Goal: Task Accomplishment & Management: Use online tool/utility

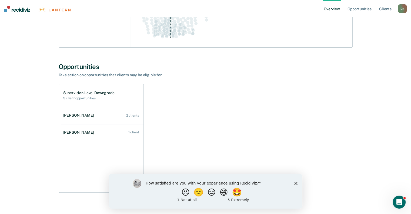
scroll to position [154, 0]
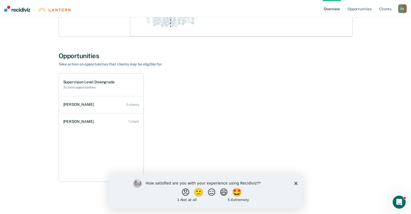
click at [295, 183] on polygon "Close survey" at bounding box center [295, 182] width 3 height 3
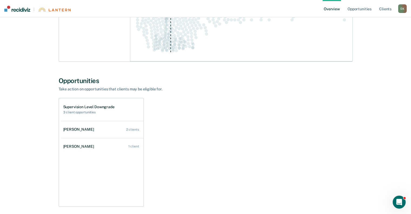
scroll to position [0, 0]
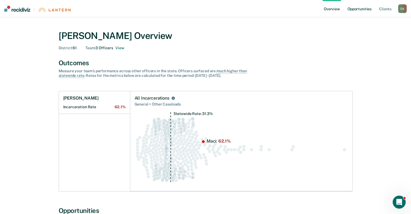
click at [357, 8] on link "Opportunities" at bounding box center [359, 8] width 26 height 17
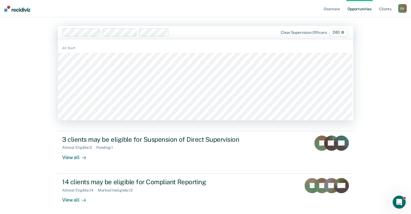
click at [192, 33] on div at bounding box center [216, 32] width 91 height 6
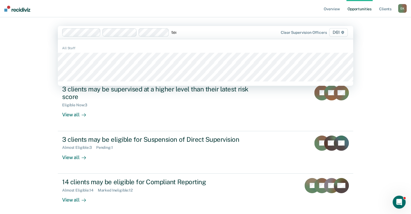
type input "tere"
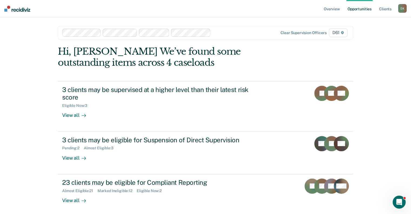
type input "m"
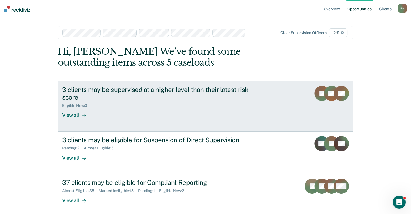
click at [71, 115] on div "View all" at bounding box center [77, 113] width 30 height 11
